Goal: Task Accomplishment & Management: Use online tool/utility

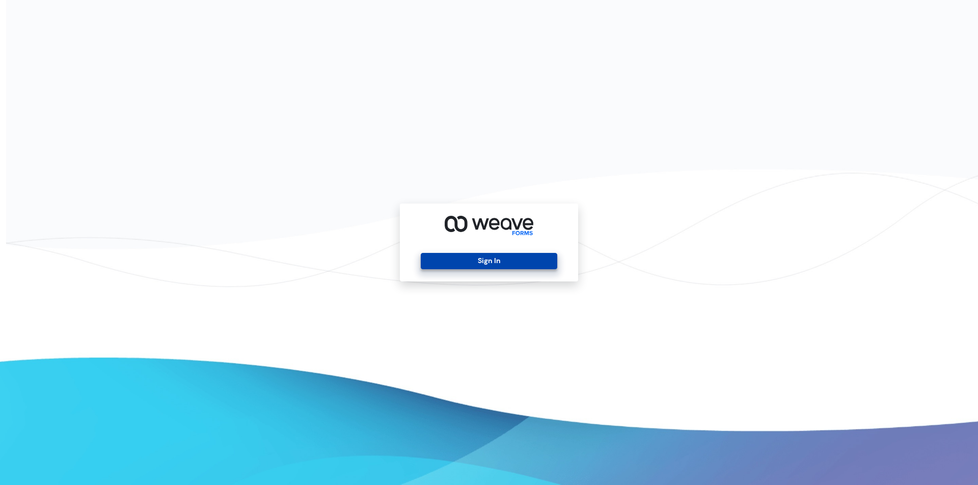
drag, startPoint x: 0, startPoint y: 0, endPoint x: 505, endPoint y: 258, distance: 567.5
click at [505, 258] on button "Sign In" at bounding box center [489, 261] width 136 height 16
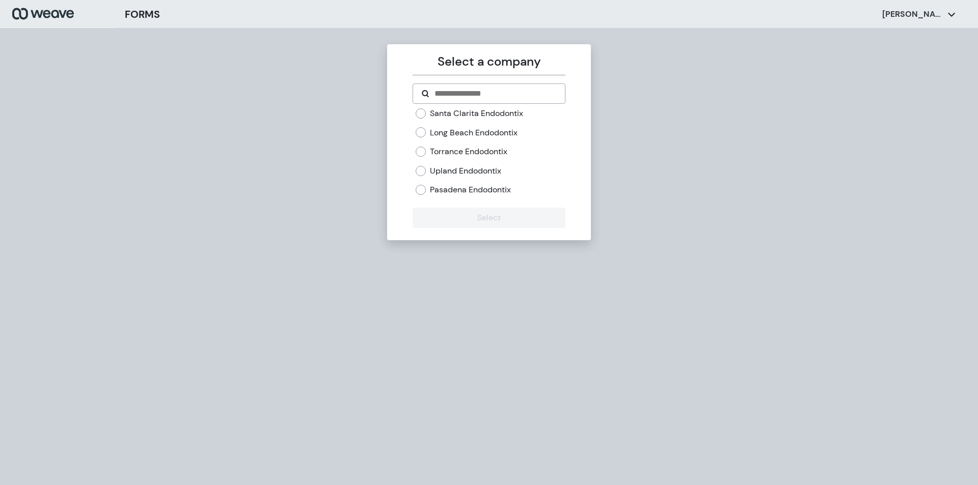
click at [476, 191] on label "Pasadena Endodontix" at bounding box center [470, 189] width 81 height 11
click at [470, 214] on button "Select" at bounding box center [489, 218] width 152 height 20
